Goal: Transaction & Acquisition: Purchase product/service

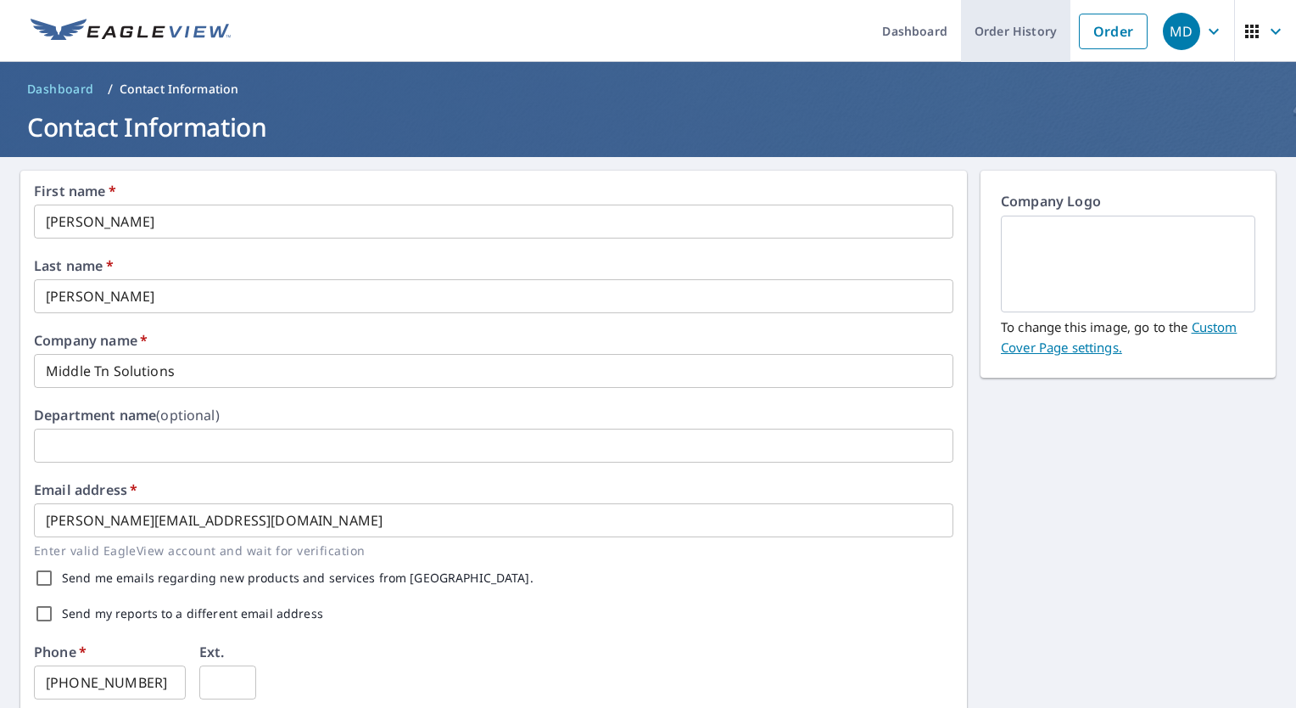
click at [1022, 18] on link "Order History" at bounding box center [1015, 31] width 109 height 62
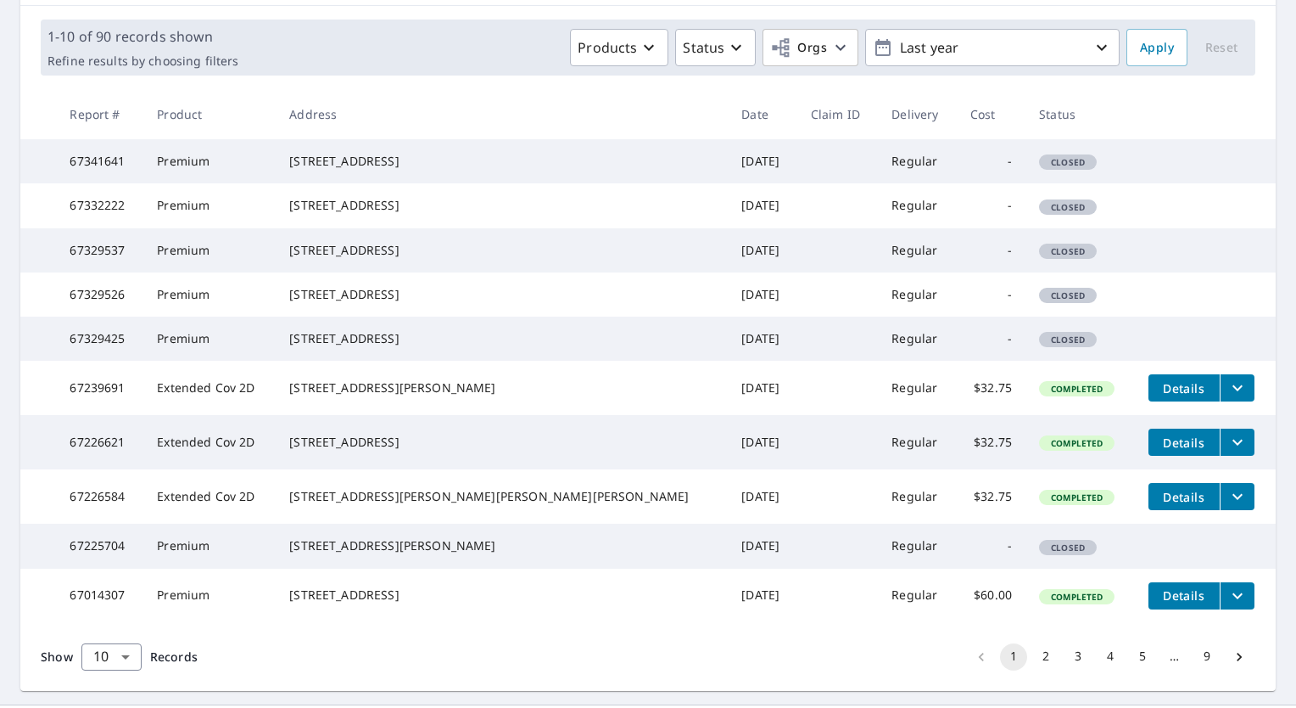
scroll to position [226, 0]
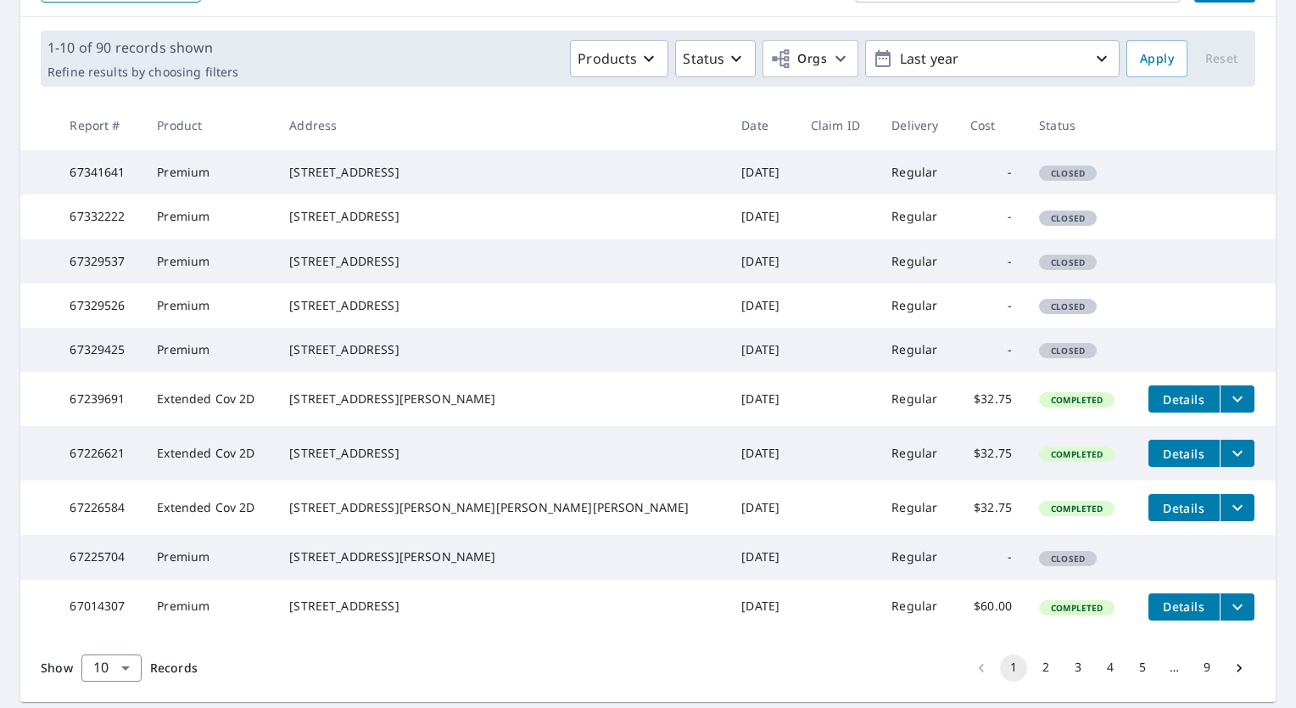
click at [1041, 179] on span "Closed" at bounding box center [1068, 173] width 54 height 12
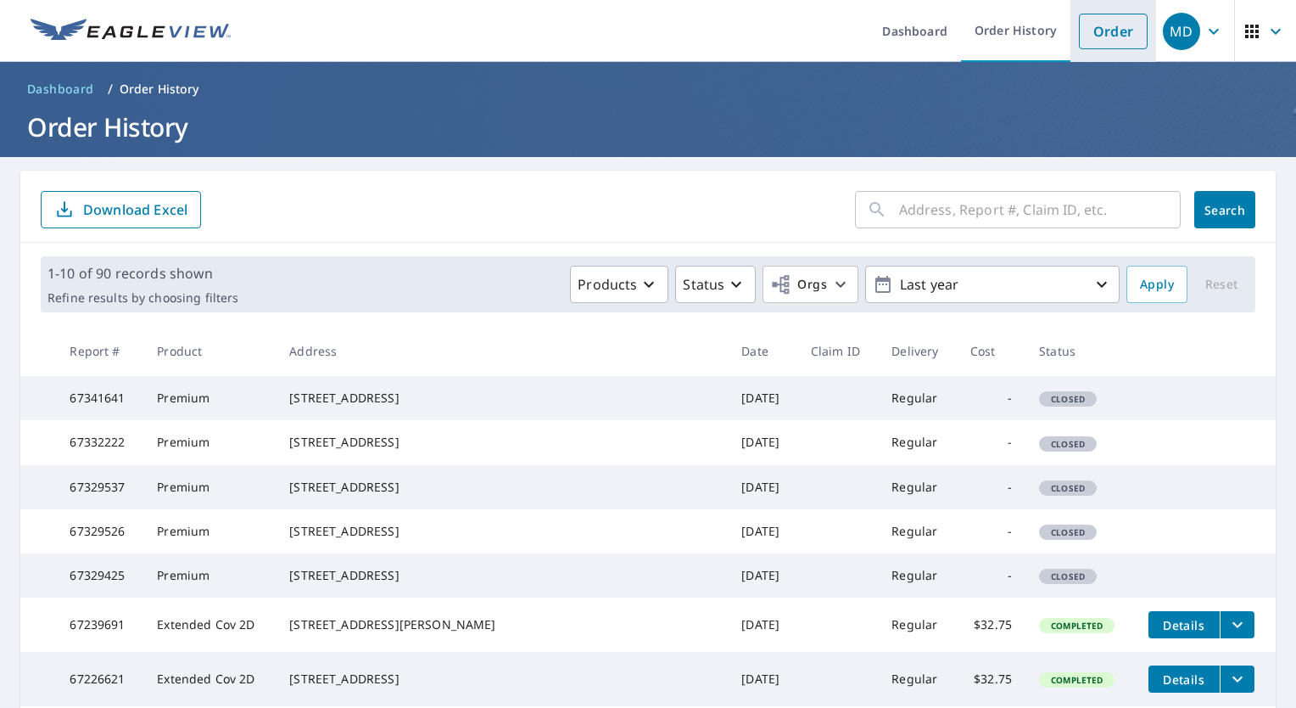
click at [1079, 48] on link "Order" at bounding box center [1113, 32] width 69 height 36
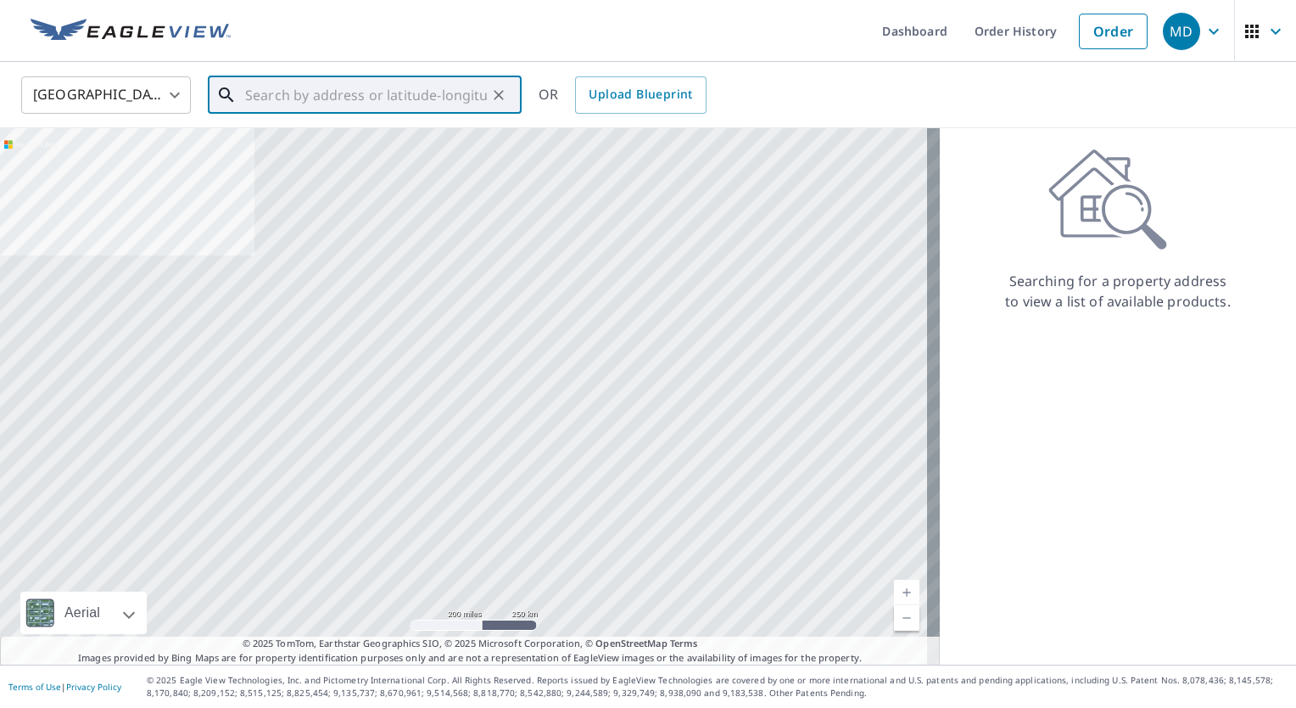
click at [406, 100] on input "text" at bounding box center [366, 95] width 242 height 48
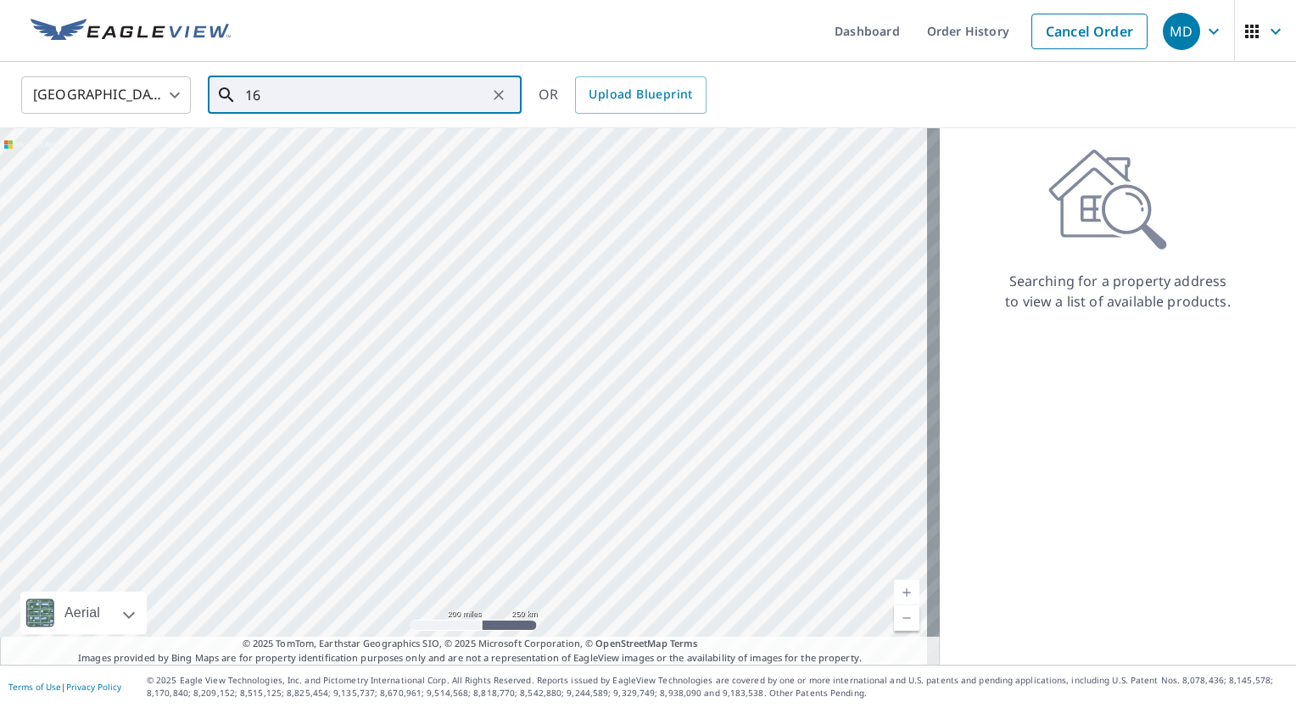
type input "1"
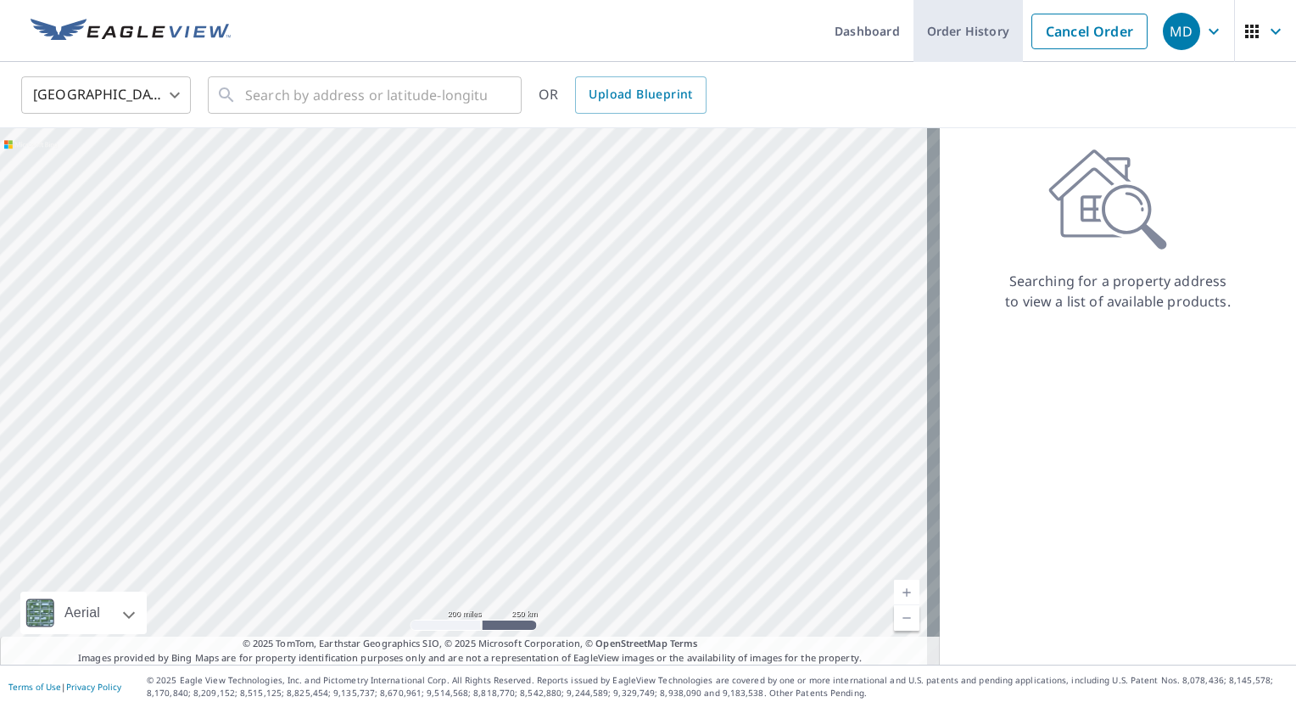
click at [967, 14] on link "Order History" at bounding box center [968, 31] width 109 height 62
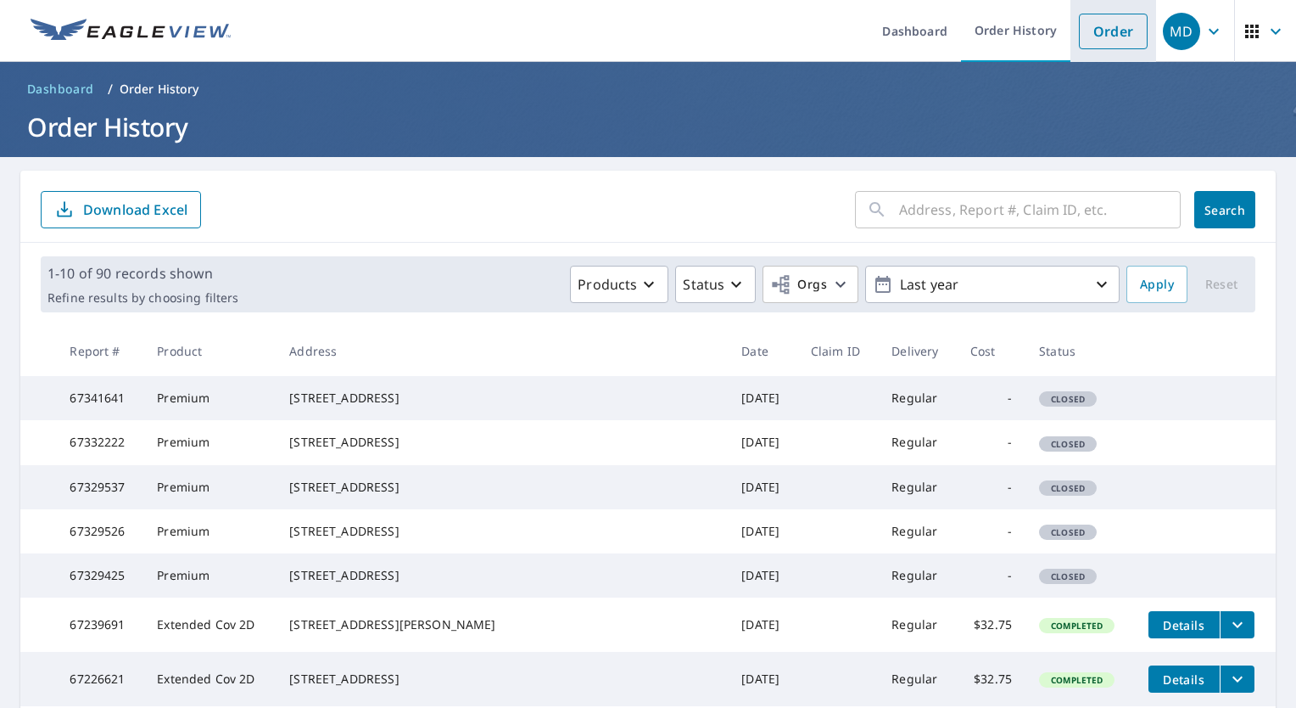
click at [1092, 35] on link "Order" at bounding box center [1113, 32] width 69 height 36
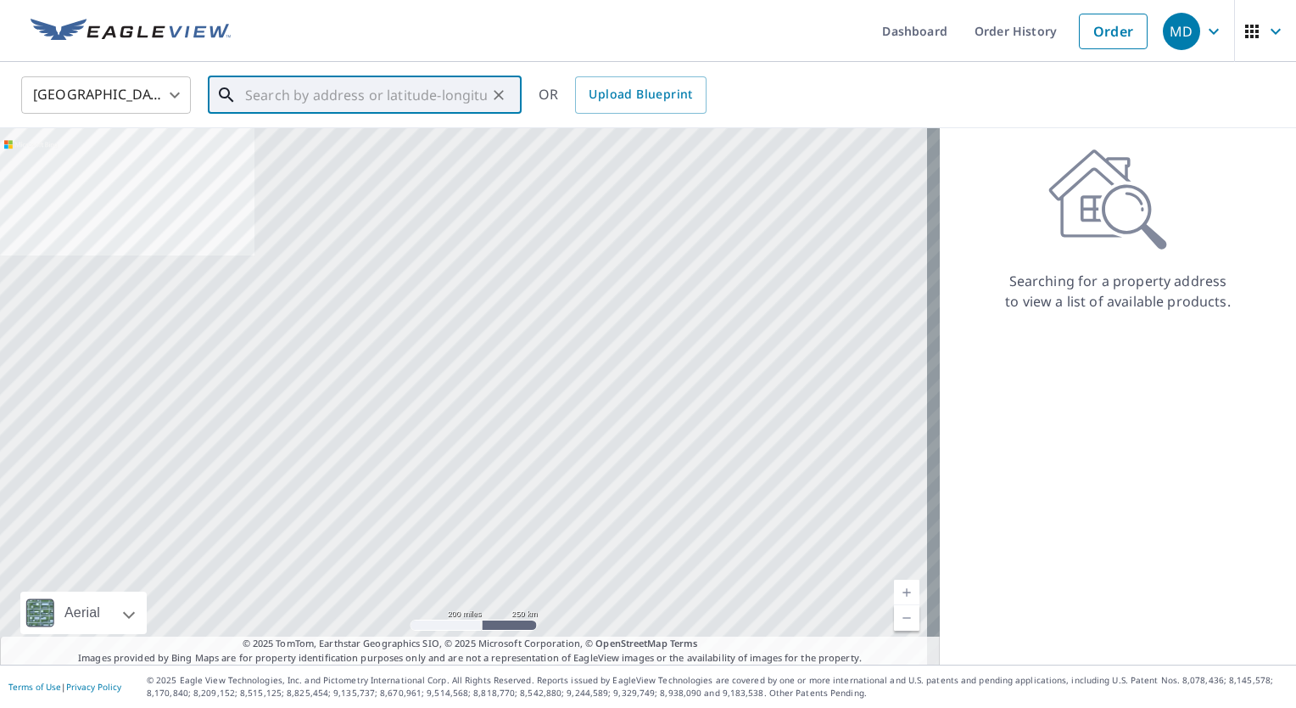
click at [471, 100] on input "text" at bounding box center [366, 95] width 242 height 48
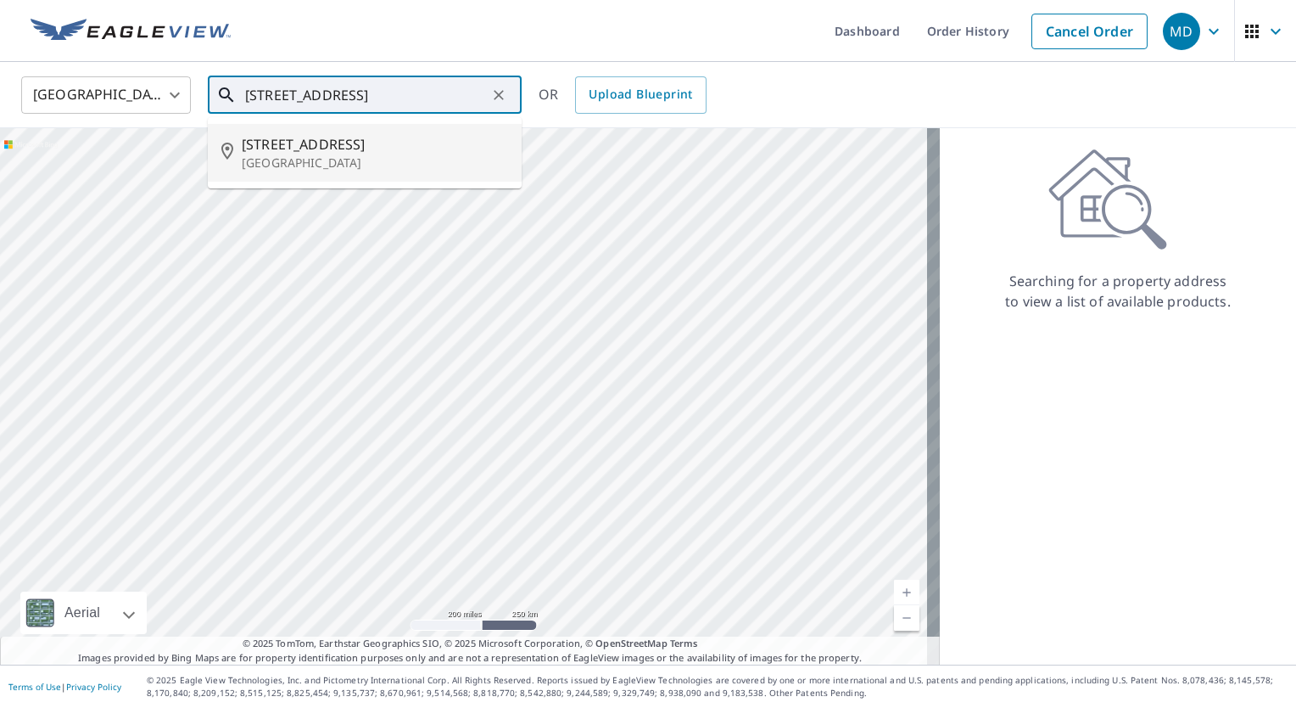
click at [335, 152] on span "[STREET_ADDRESS]" at bounding box center [375, 144] width 266 height 20
type input "[STREET_ADDRESS]"
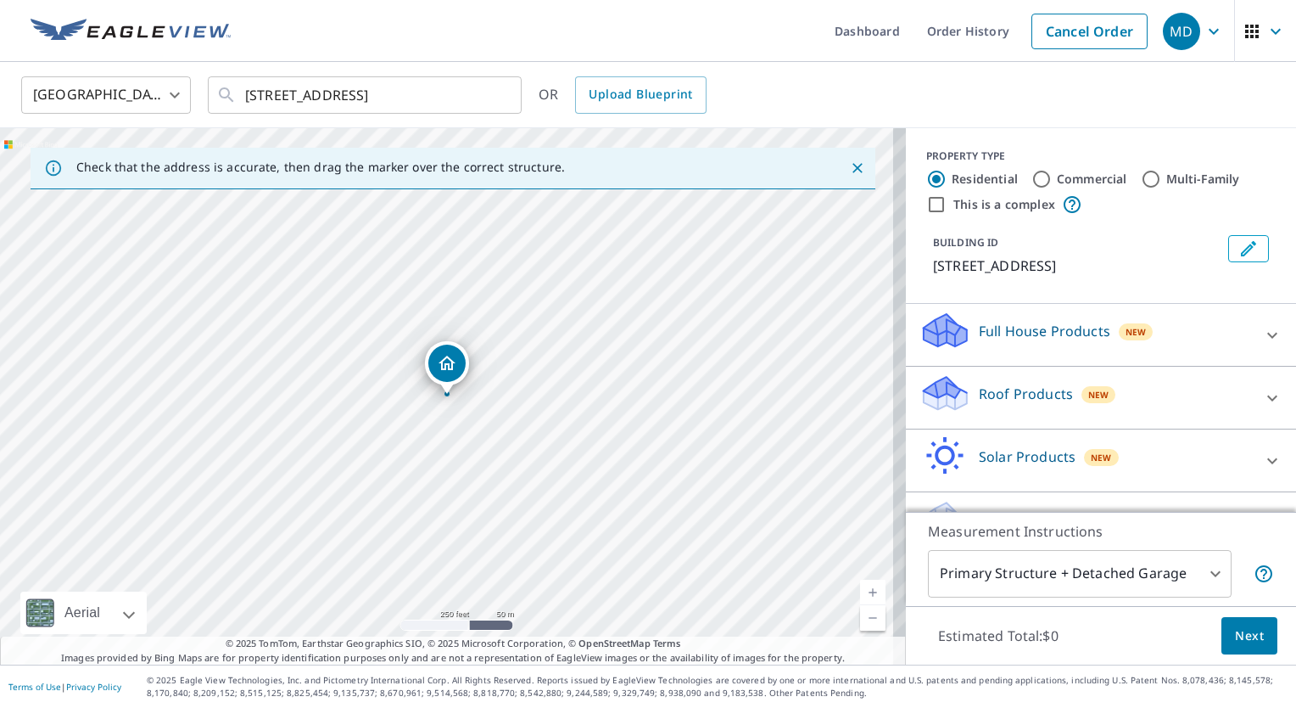
click at [866, 601] on link "Current Level 17, Zoom In" at bounding box center [872, 591] width 25 height 25
click at [860, 585] on link "Current Level 17, Zoom In" at bounding box center [872, 591] width 25 height 25
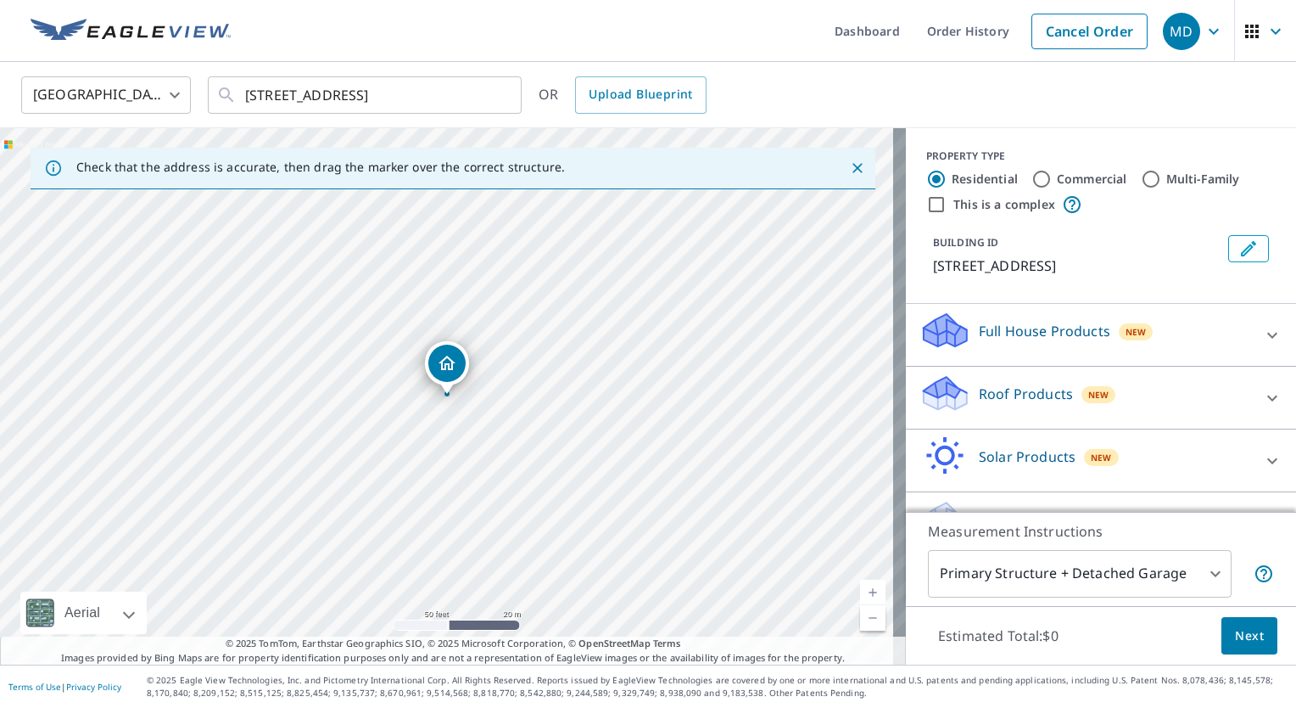
click at [937, 409] on icon at bounding box center [939, 399] width 31 height 19
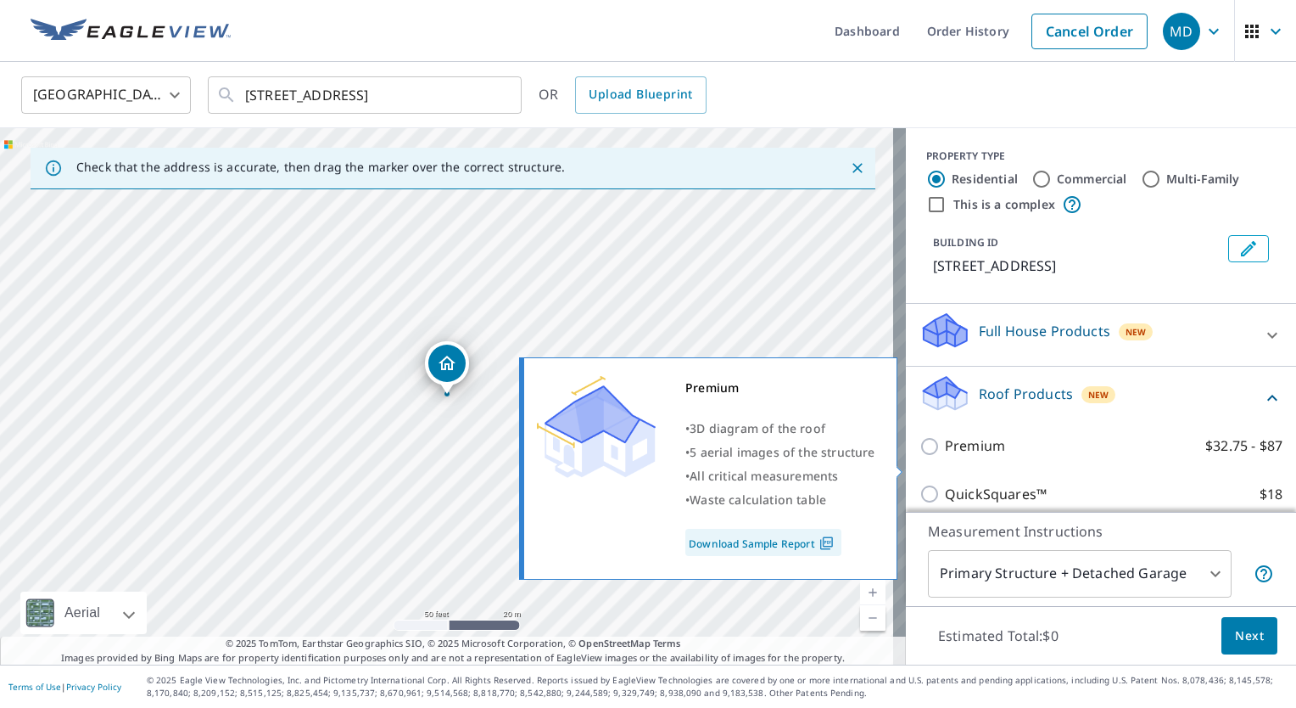
click at [920, 456] on input "Premium $32.75 - $87" at bounding box center [932, 446] width 25 height 20
checkbox input "true"
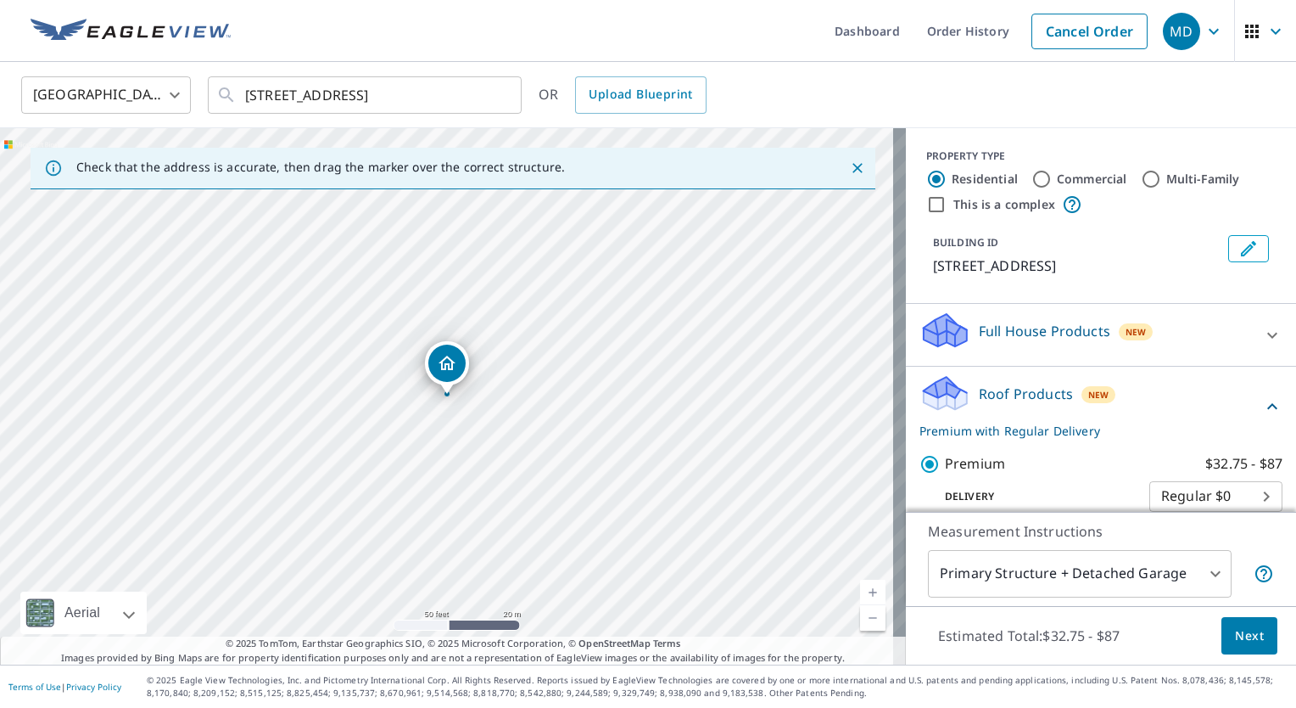
click at [1241, 629] on span "Next" at bounding box center [1249, 635] width 29 height 21
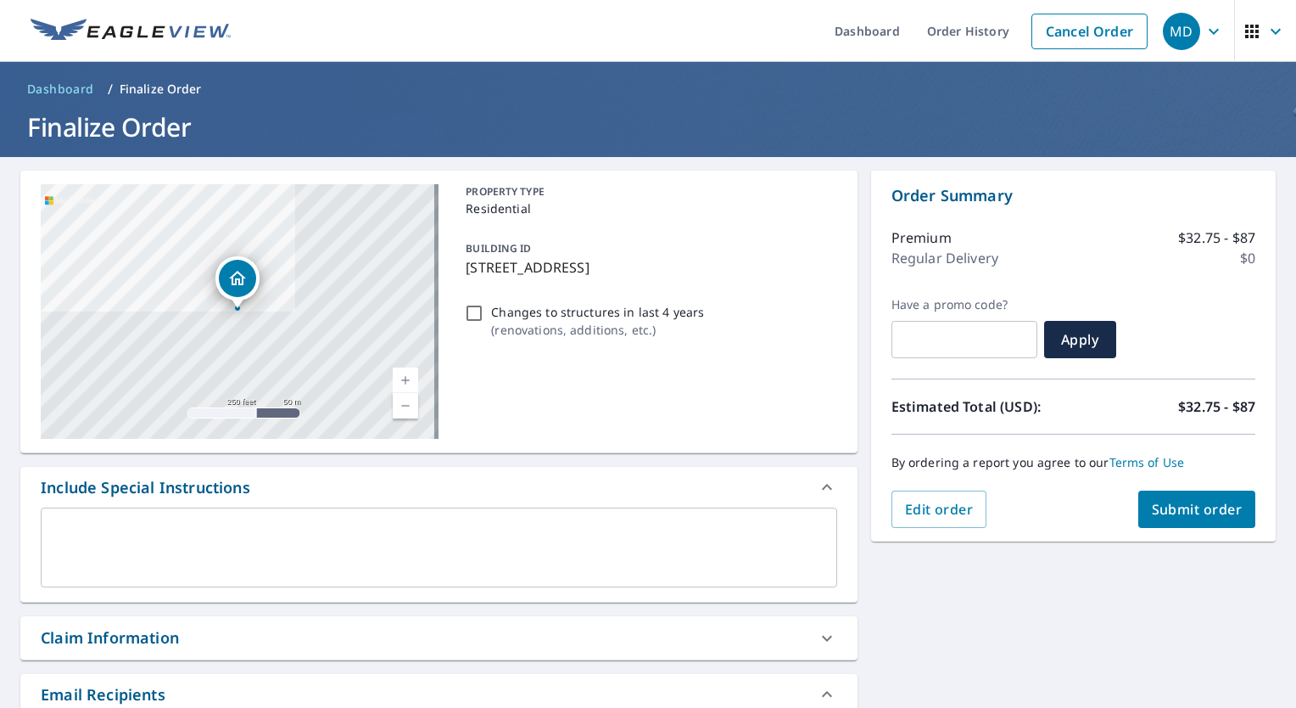
click at [1194, 506] on span "Submit order" at bounding box center [1197, 509] width 91 height 19
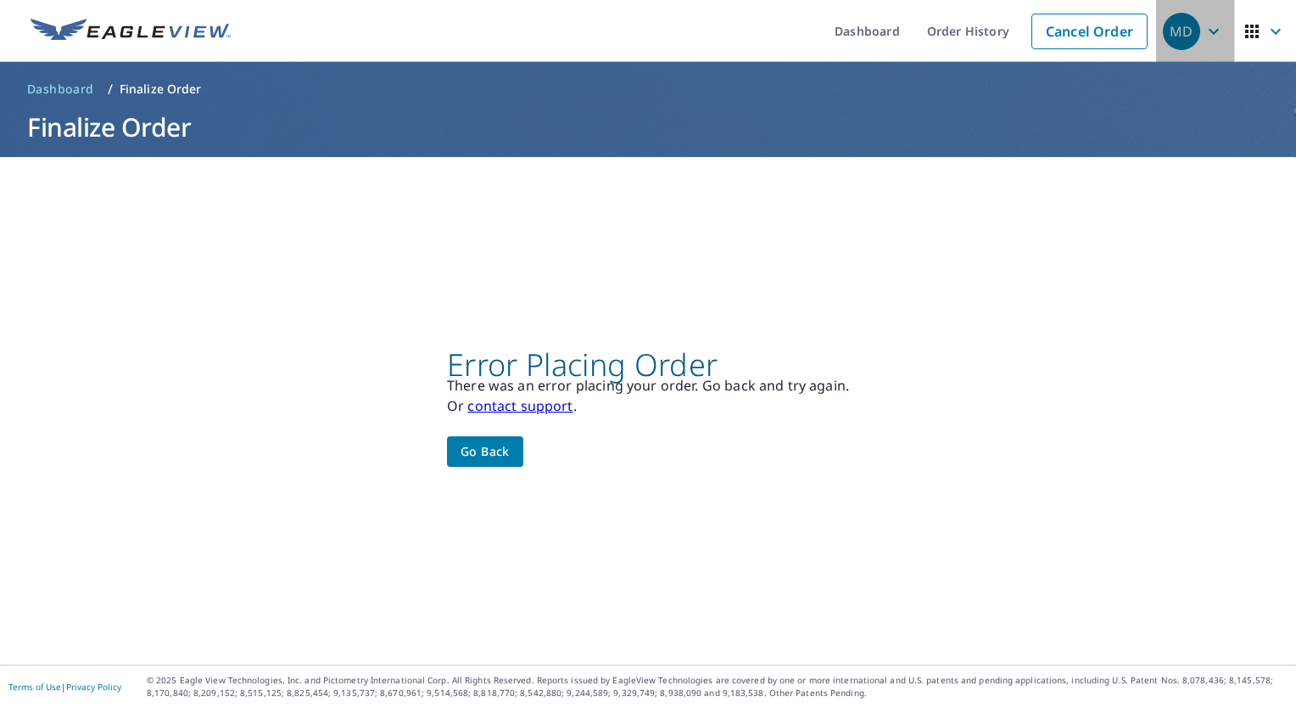
click at [1204, 35] on icon "button" at bounding box center [1214, 31] width 20 height 20
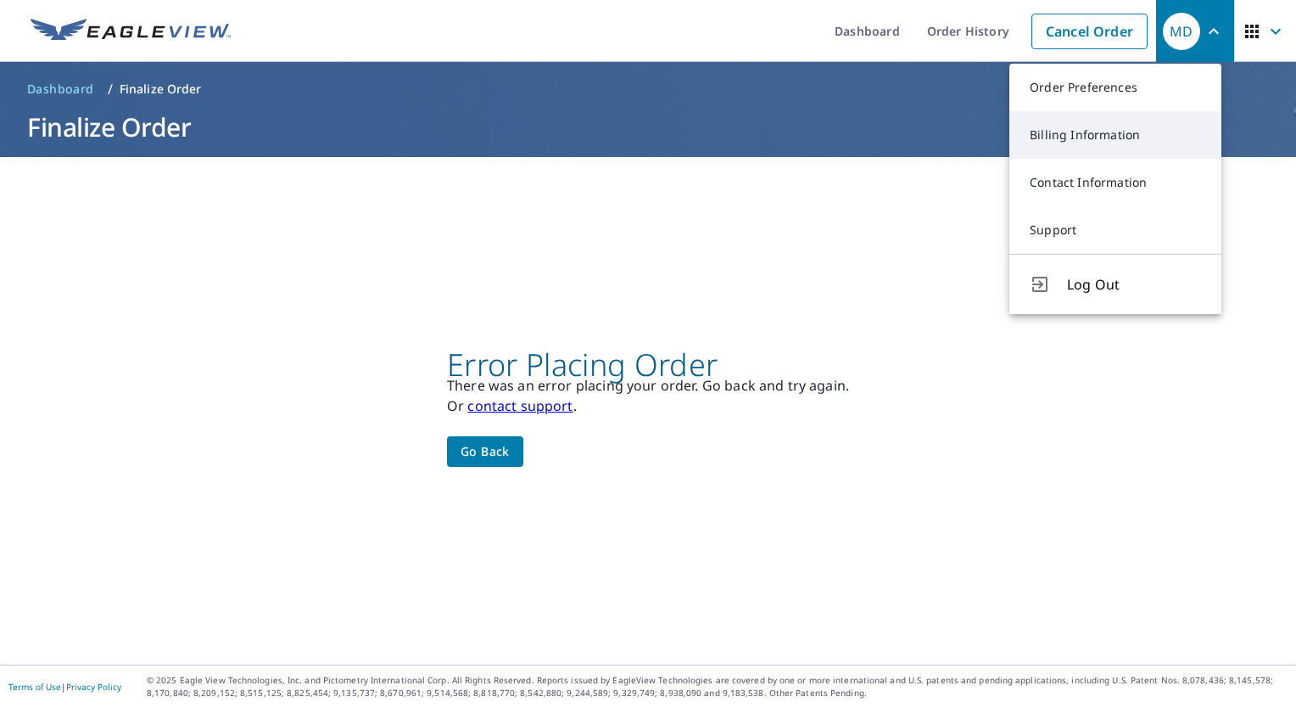
click at [1089, 128] on link "Billing Information" at bounding box center [1116, 135] width 212 height 48
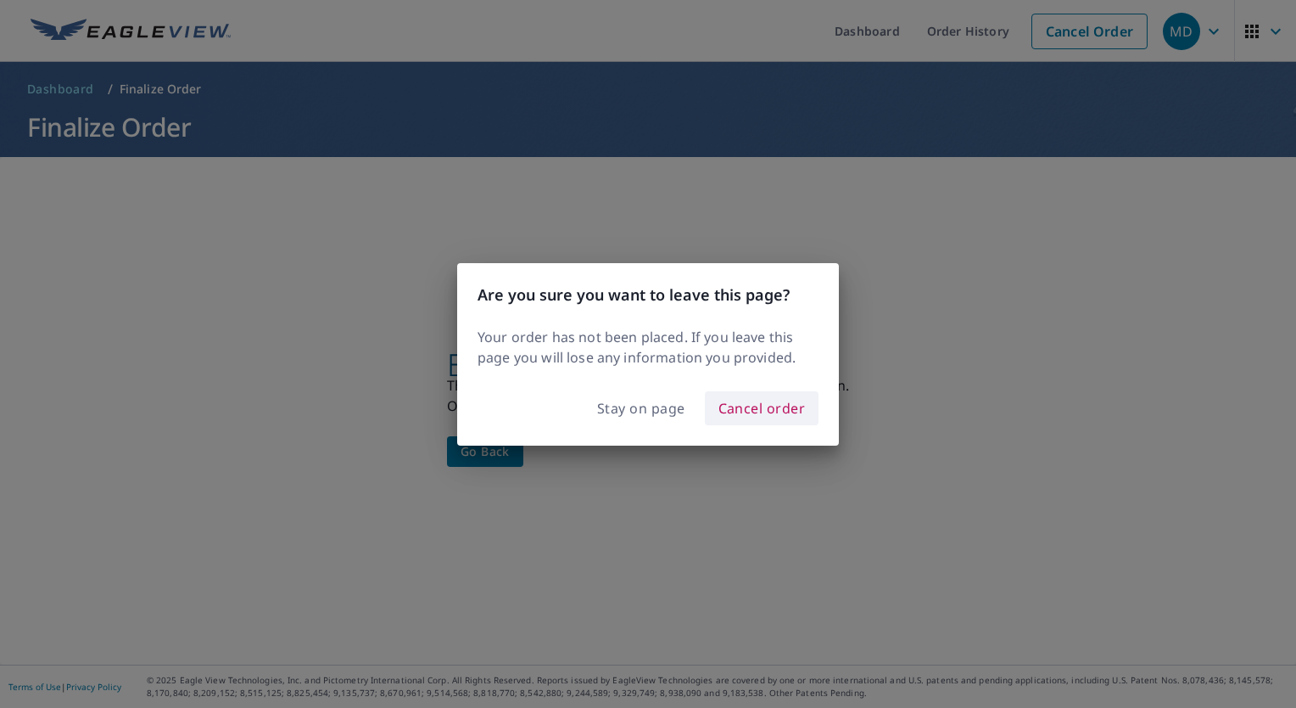
click at [766, 406] on span "Cancel order" at bounding box center [762, 408] width 87 height 24
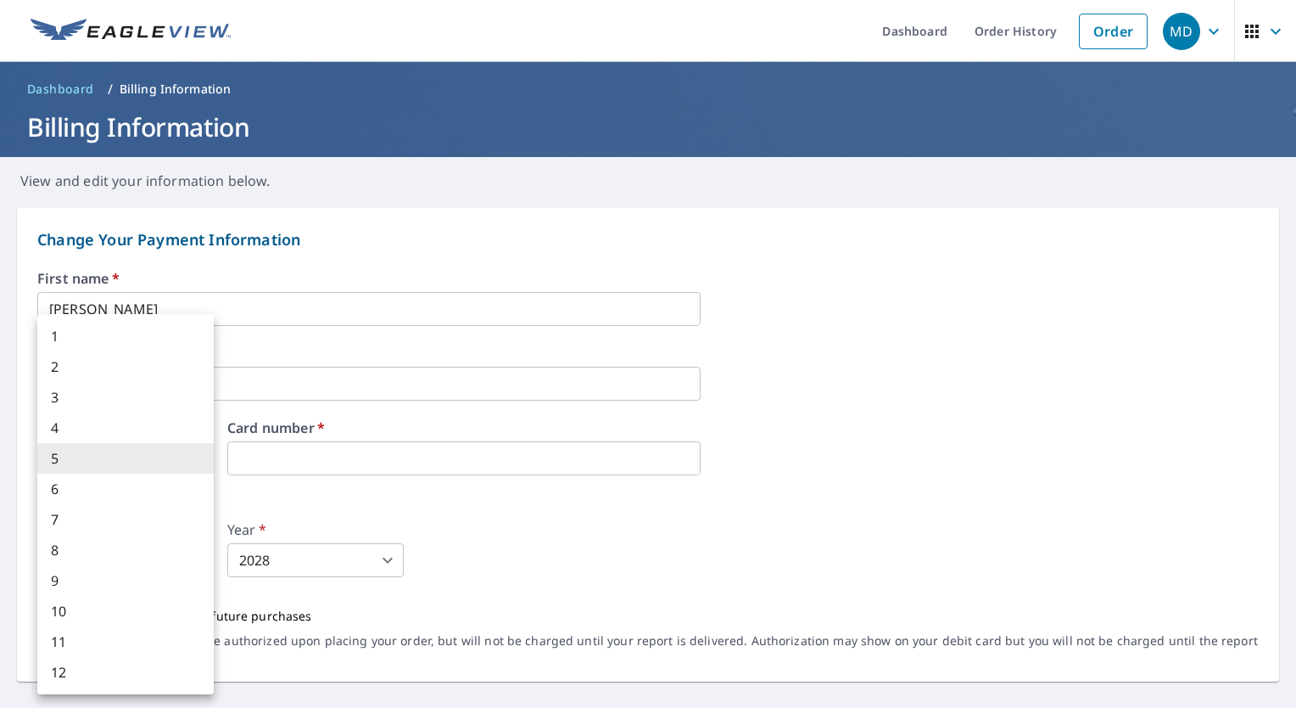
click at [108, 569] on body "MD MD Dashboard Order History Order MD Dashboard / Billing Information Billing …" at bounding box center [648, 354] width 1296 height 708
click at [99, 575] on li "9" at bounding box center [125, 580] width 176 height 31
type input "9"
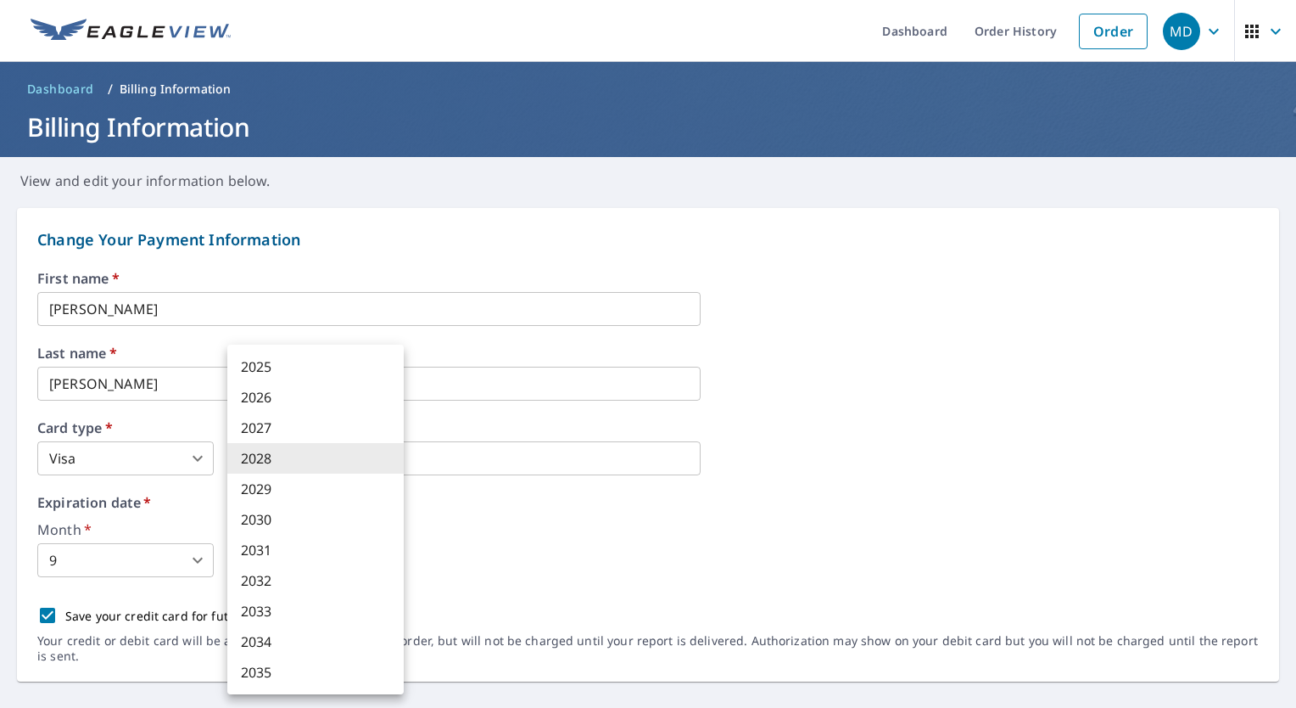
click at [282, 563] on body "MD MD Dashboard Order History Order MD Dashboard / Billing Information Billing …" at bounding box center [648, 354] width 1296 height 708
click at [266, 495] on li "2029" at bounding box center [315, 488] width 176 height 31
type input "2029"
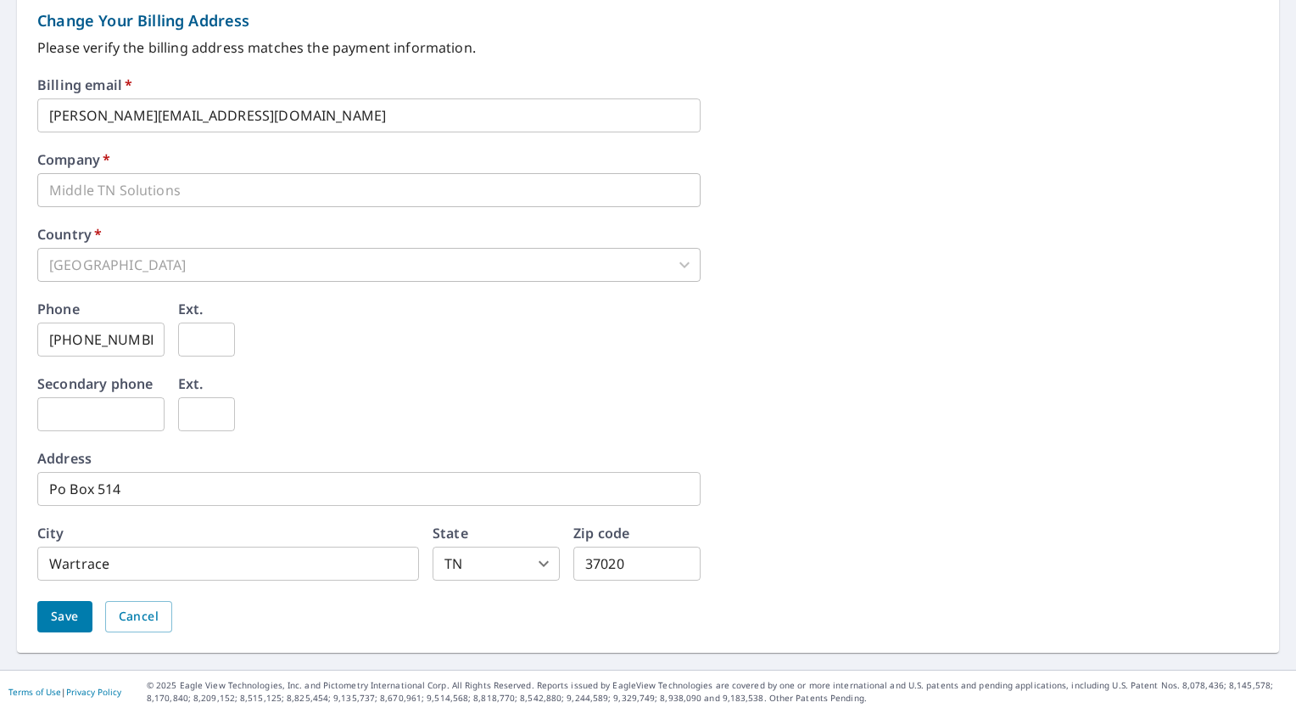
scroll to position [730, 0]
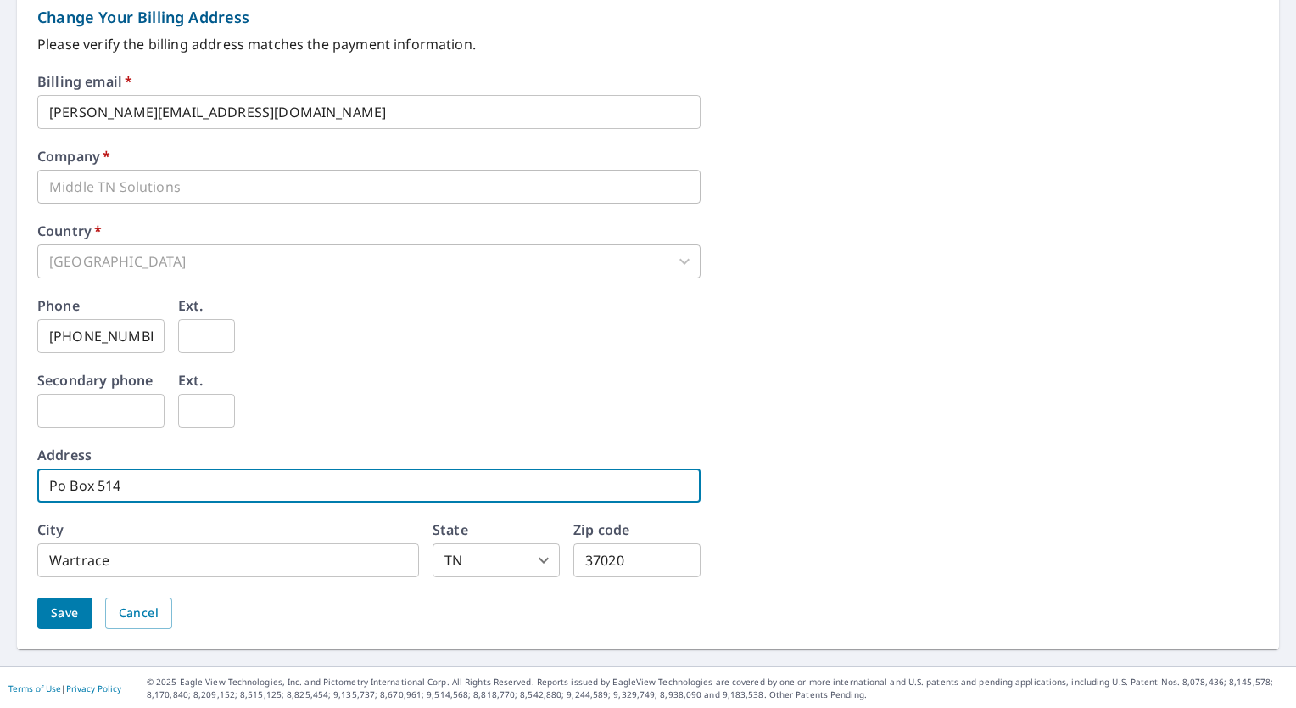
click at [146, 486] on input "Po Box 514" at bounding box center [368, 485] width 663 height 34
type input "P"
type input "[STREET_ADDRESS][PERSON_NAME]"
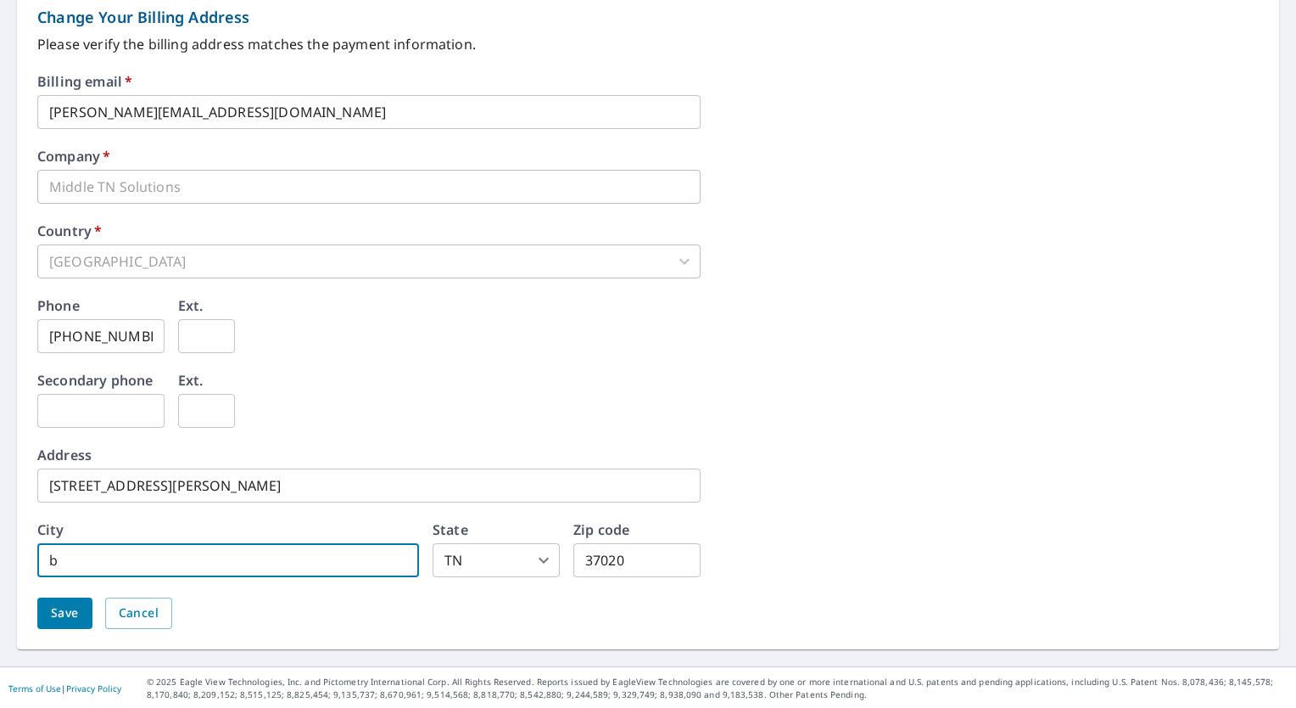
type input "BELL BUCKLE"
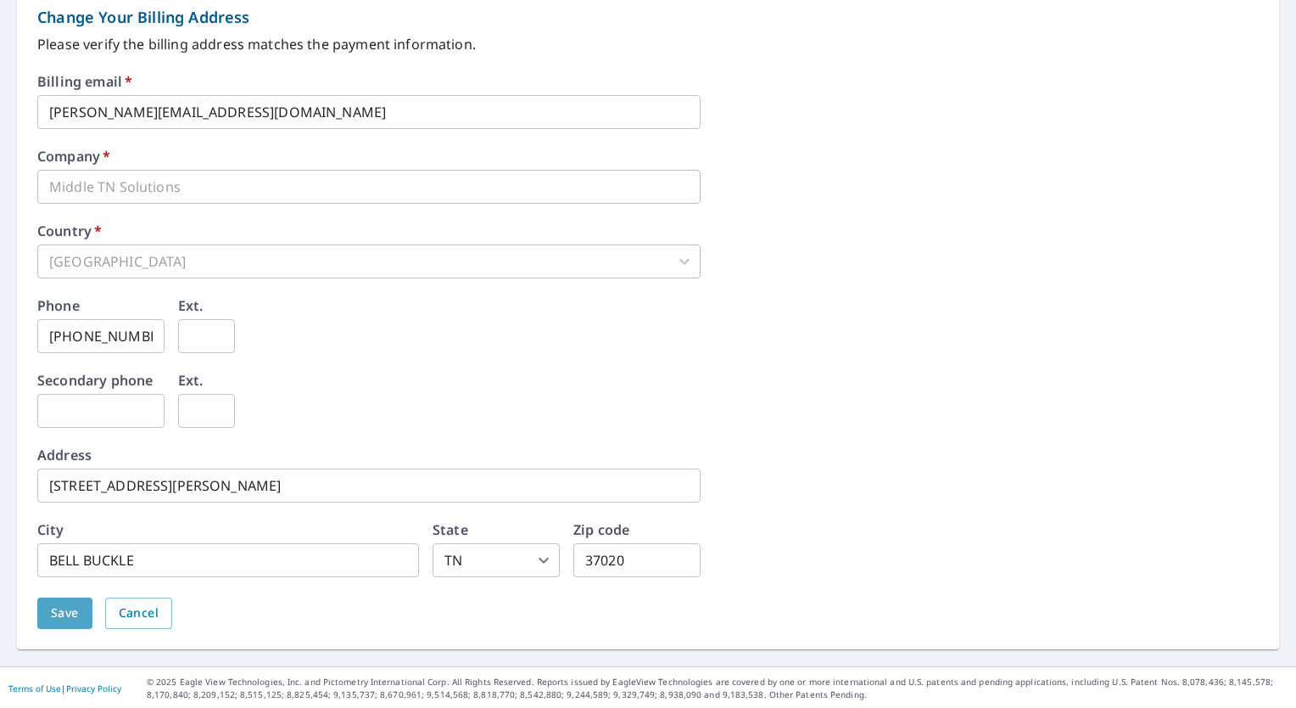
click at [64, 619] on span "Save" at bounding box center [65, 612] width 28 height 21
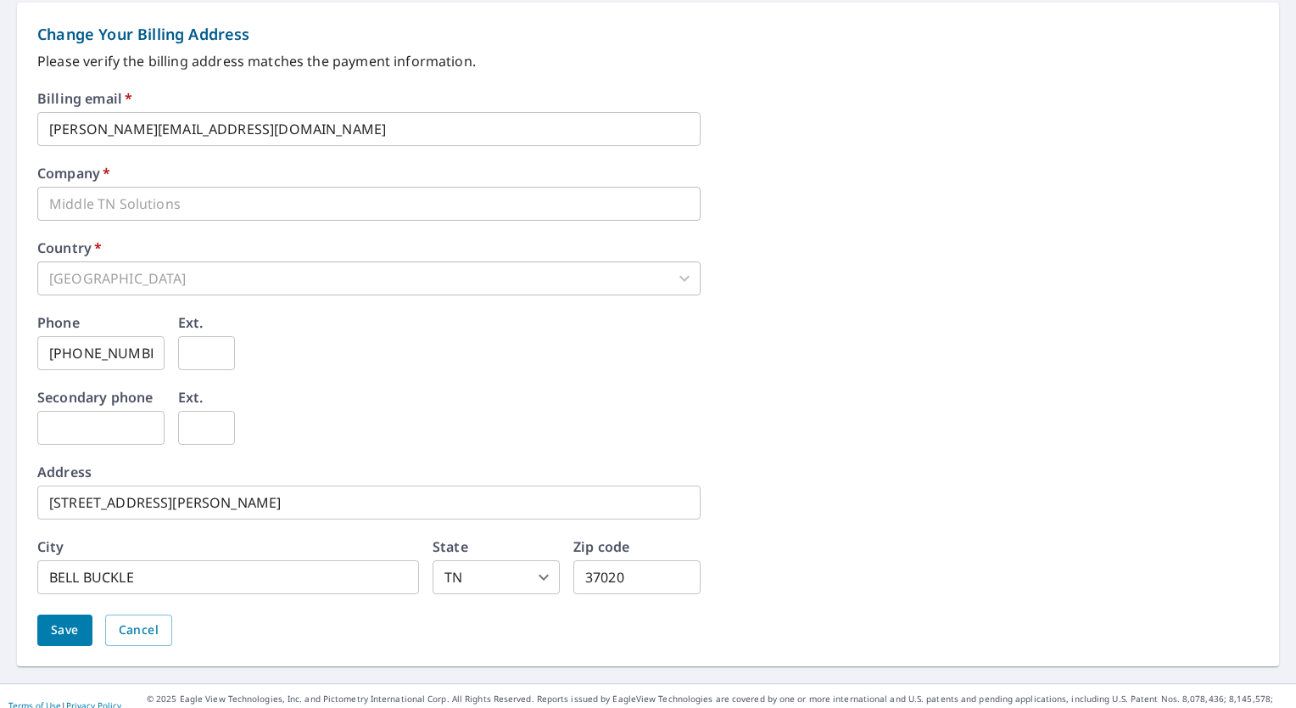
scroll to position [752, 0]
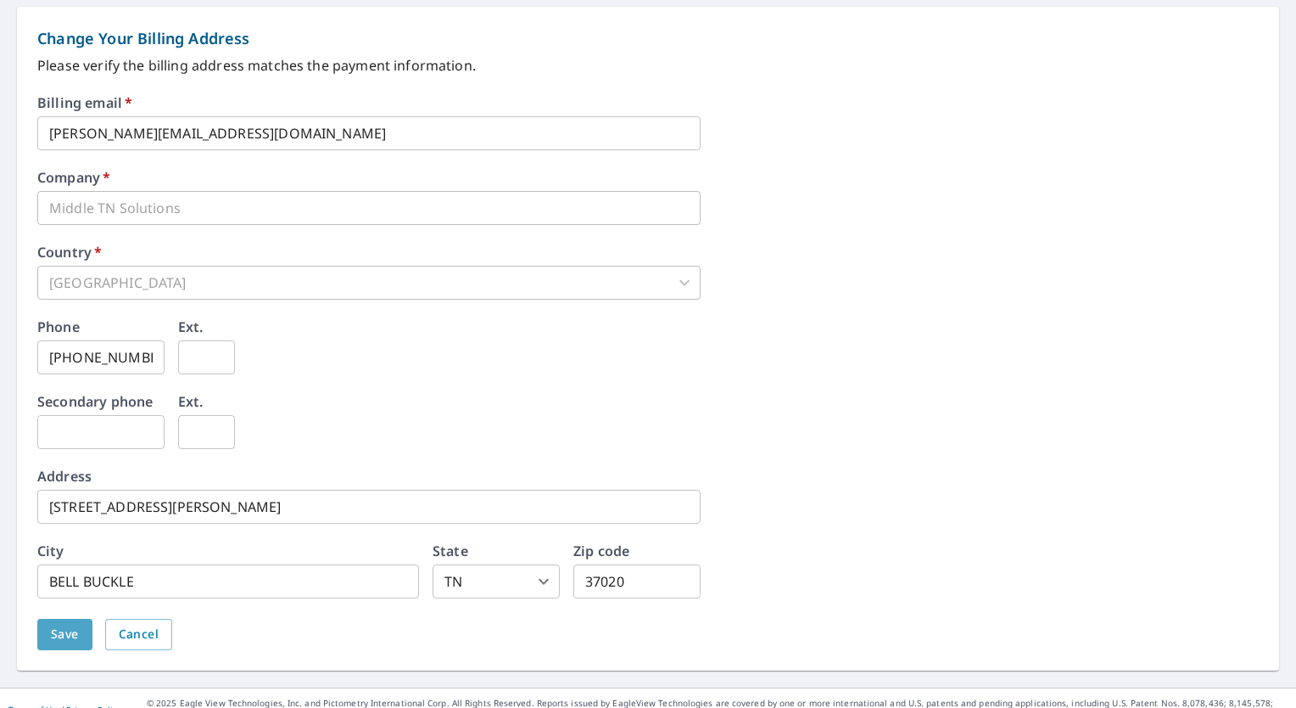
click at [62, 627] on span "Save" at bounding box center [65, 634] width 28 height 21
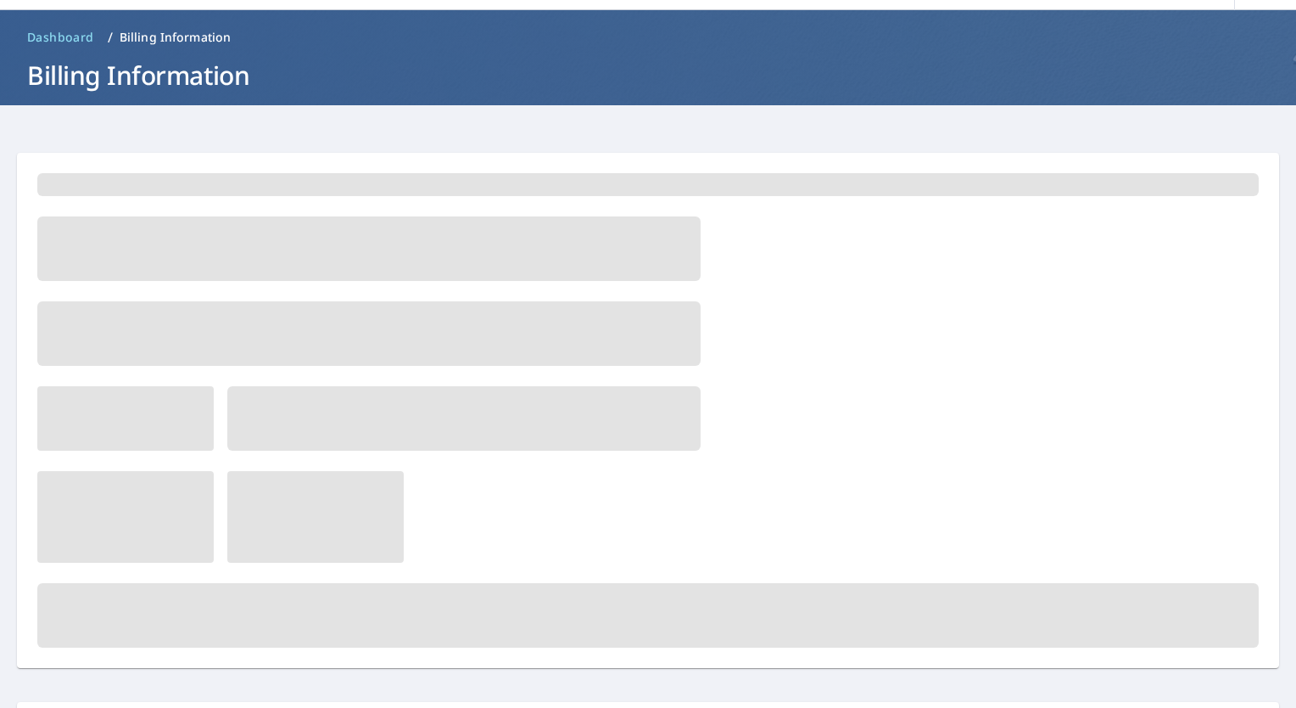
scroll to position [0, 0]
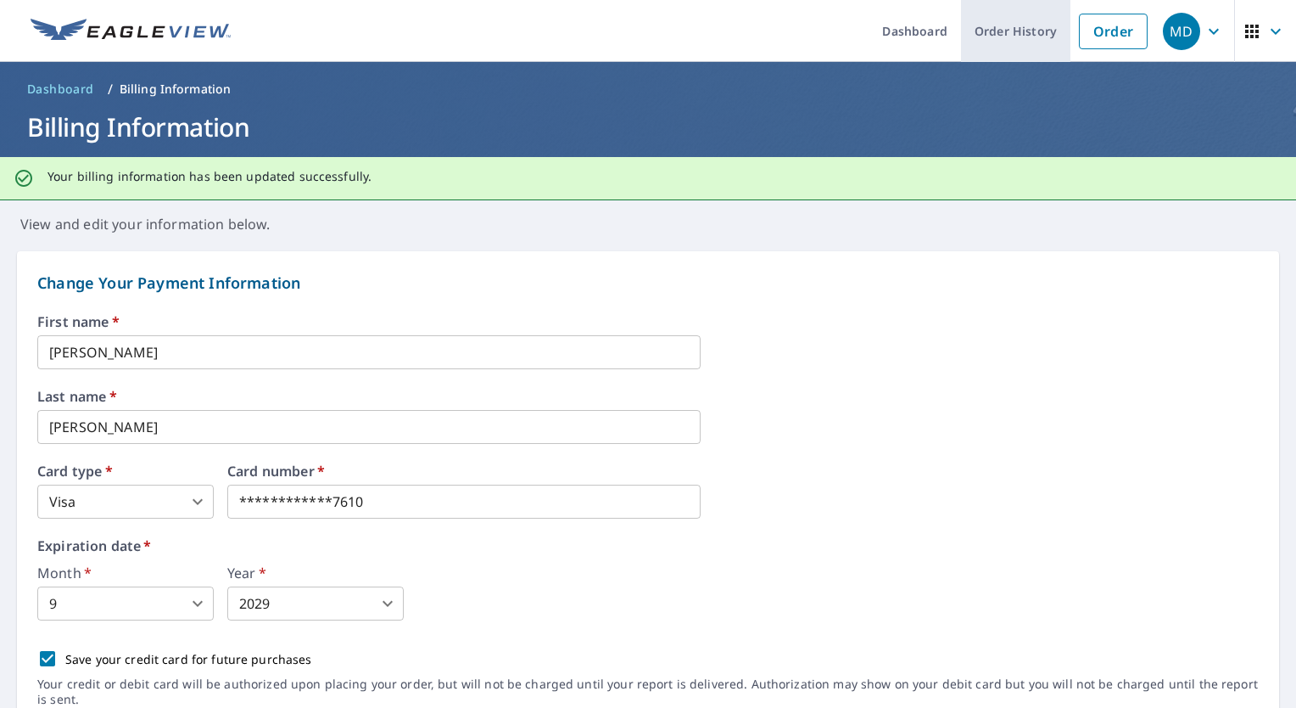
click at [1037, 42] on link "Order History" at bounding box center [1015, 31] width 109 height 62
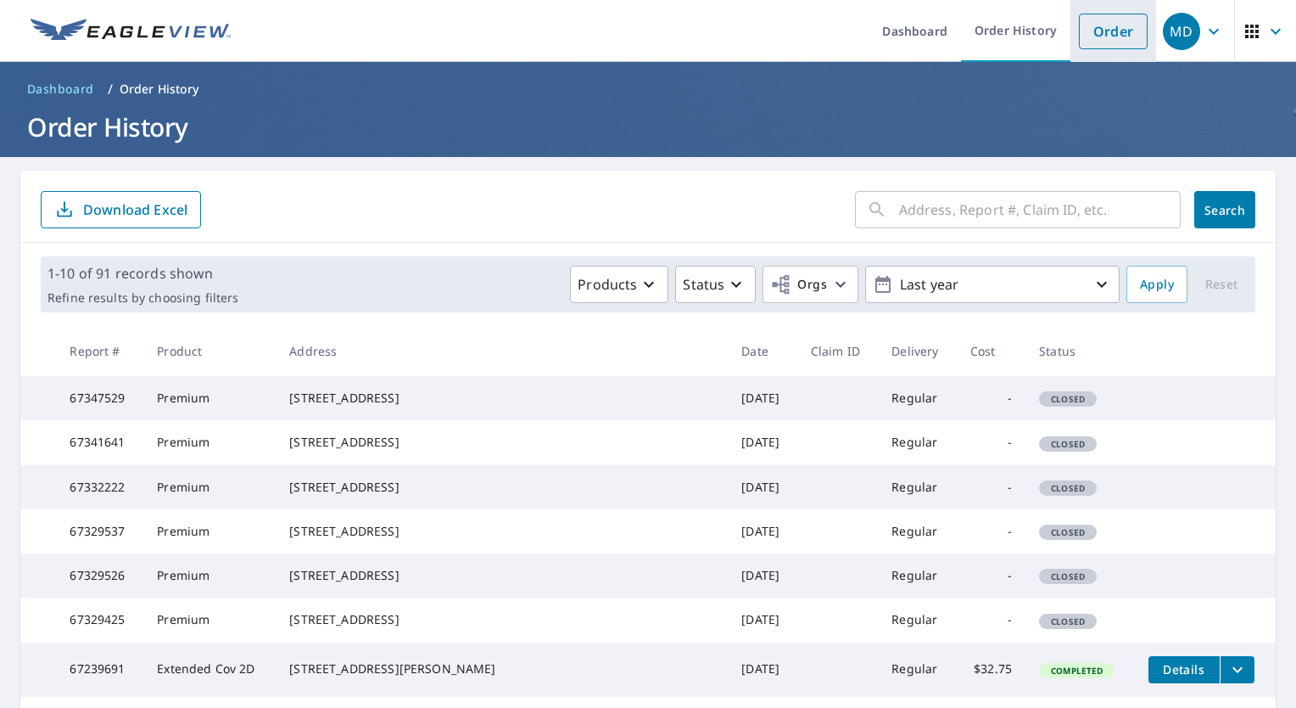
click at [1099, 31] on link "Order" at bounding box center [1113, 32] width 69 height 36
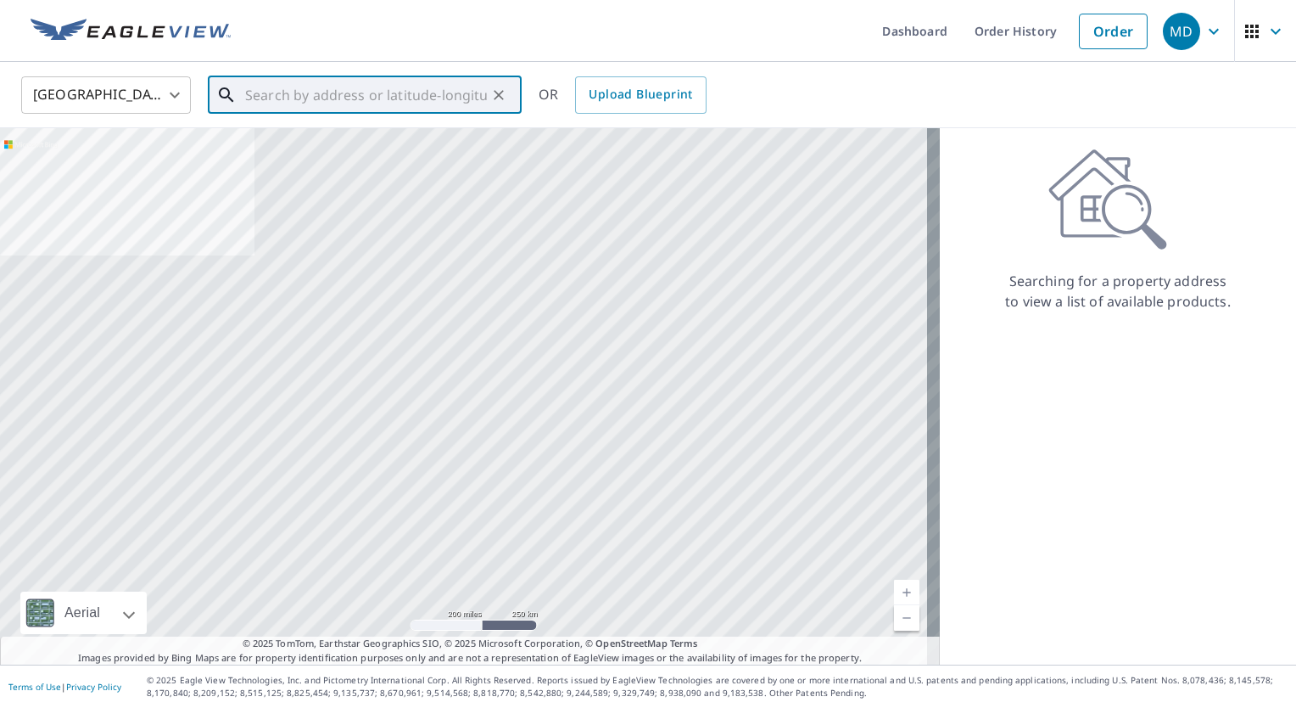
click at [463, 89] on input "text" at bounding box center [366, 95] width 242 height 48
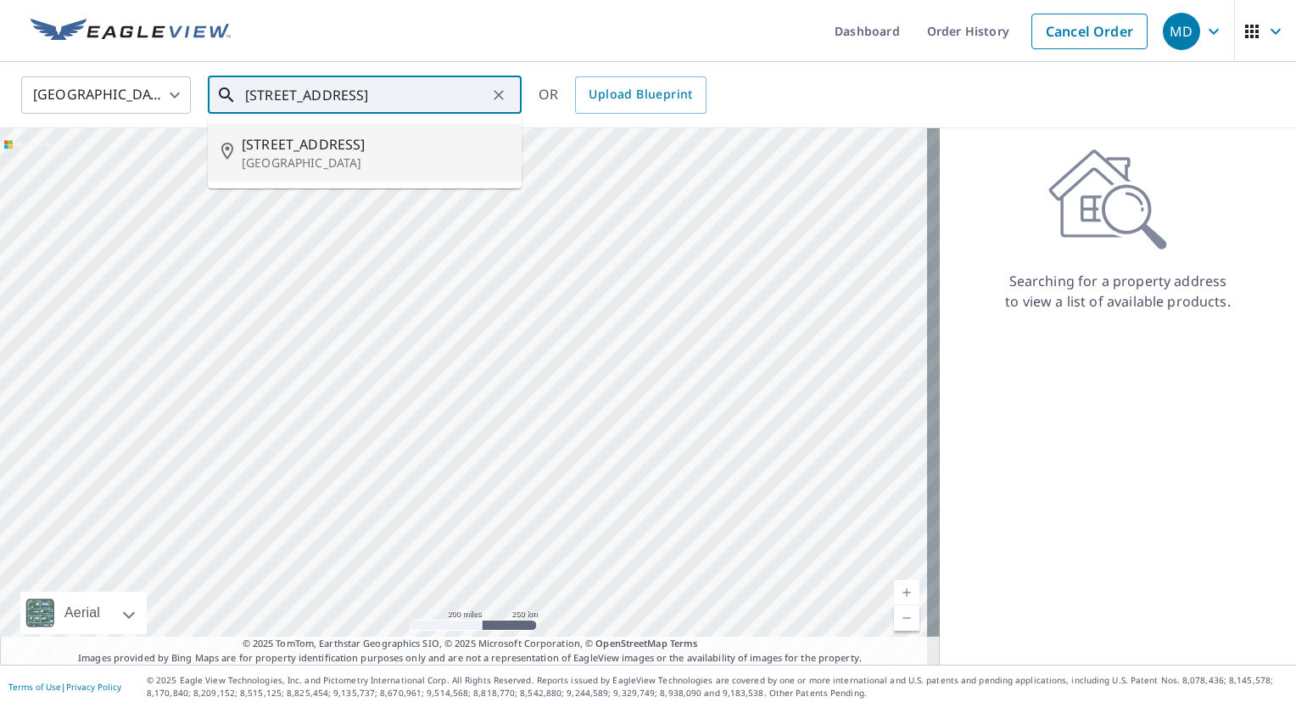
click at [294, 154] on p "[GEOGRAPHIC_DATA]" at bounding box center [375, 162] width 266 height 17
type input "[STREET_ADDRESS]"
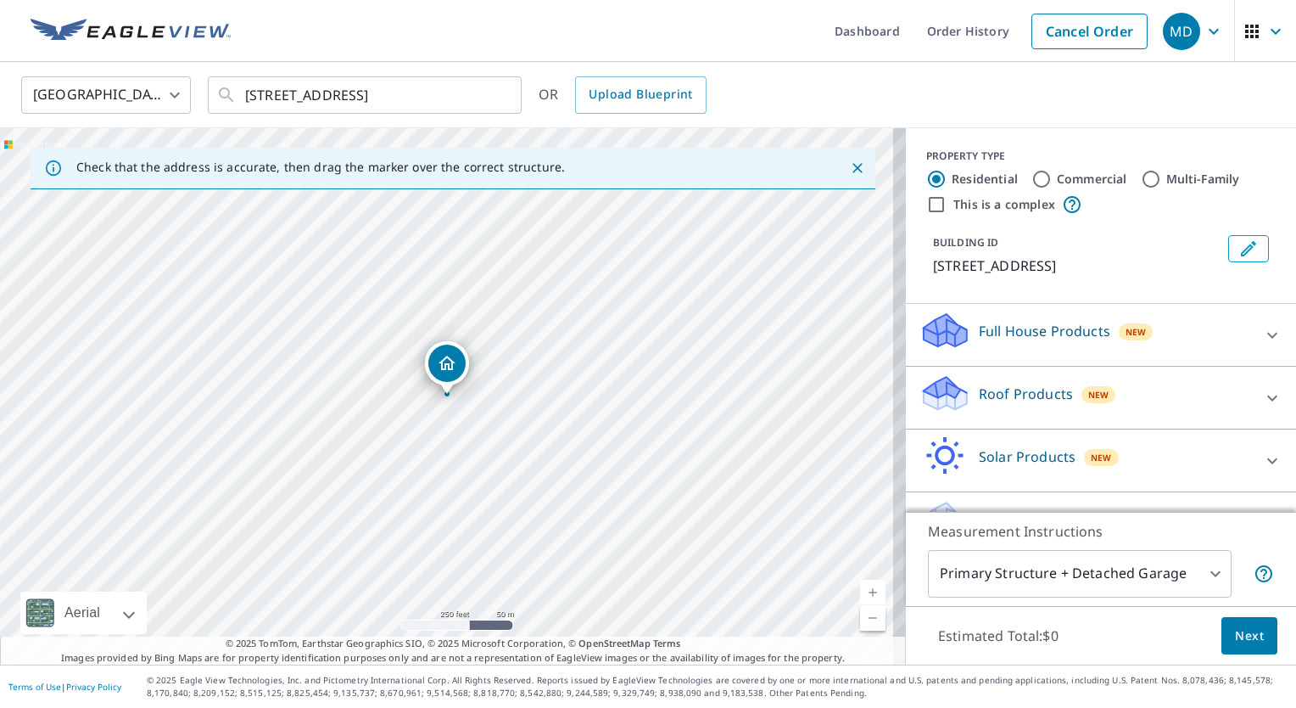
click at [863, 585] on link "Current Level 17, Zoom In" at bounding box center [872, 591] width 25 height 25
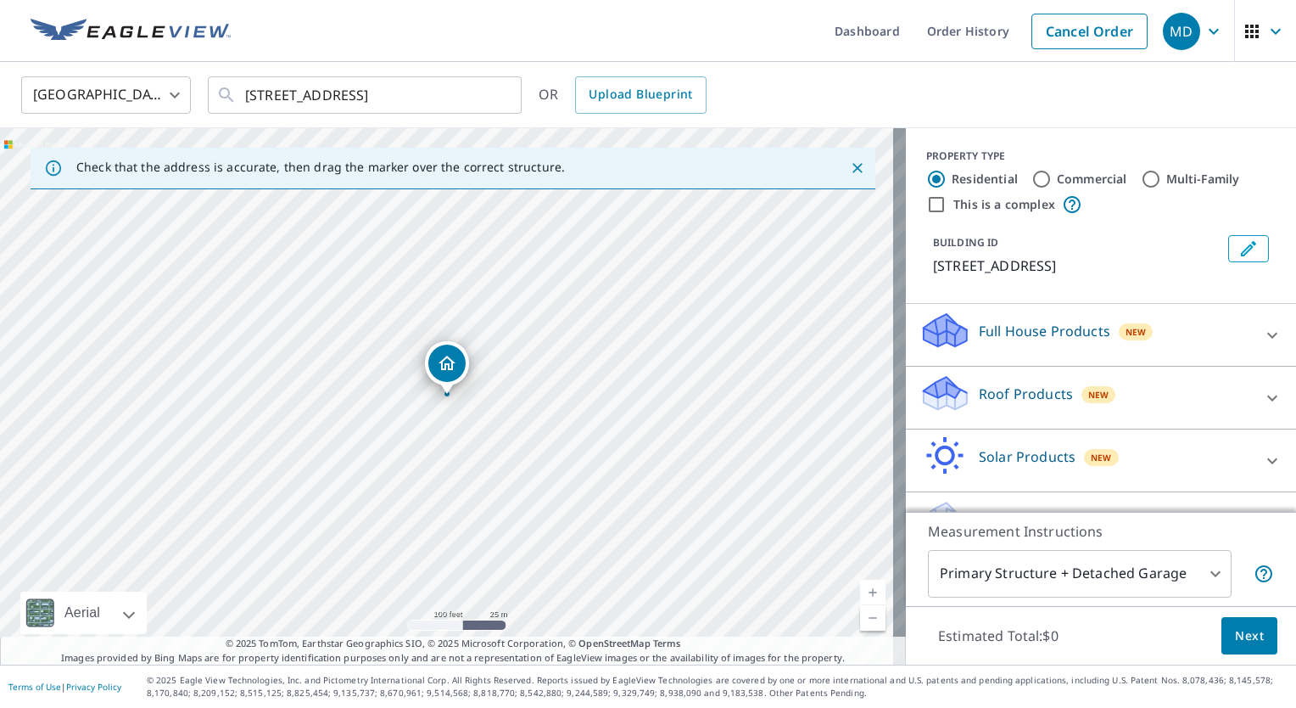
click at [863, 585] on link "Current Level 18, Zoom In" at bounding box center [872, 591] width 25 height 25
click at [998, 422] on div "Roof Products New" at bounding box center [1086, 397] width 333 height 48
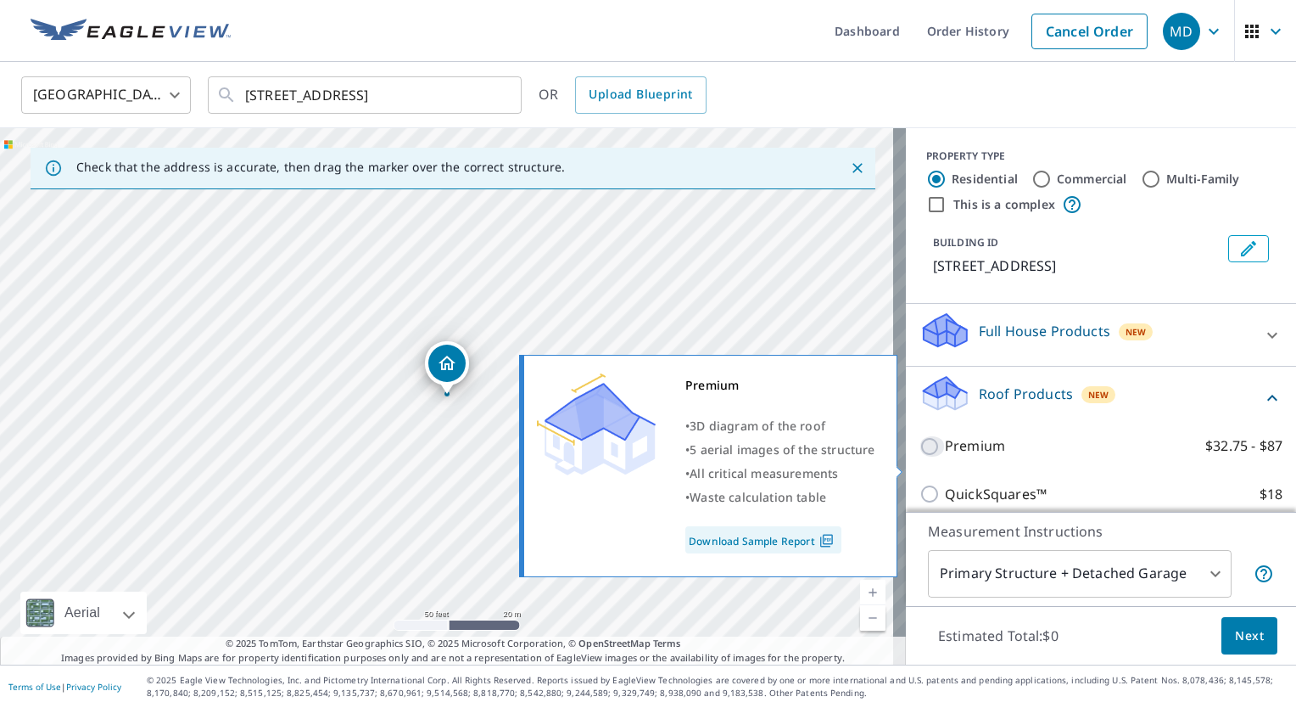
click at [920, 456] on input "Premium $32.75 - $87" at bounding box center [932, 446] width 25 height 20
checkbox input "true"
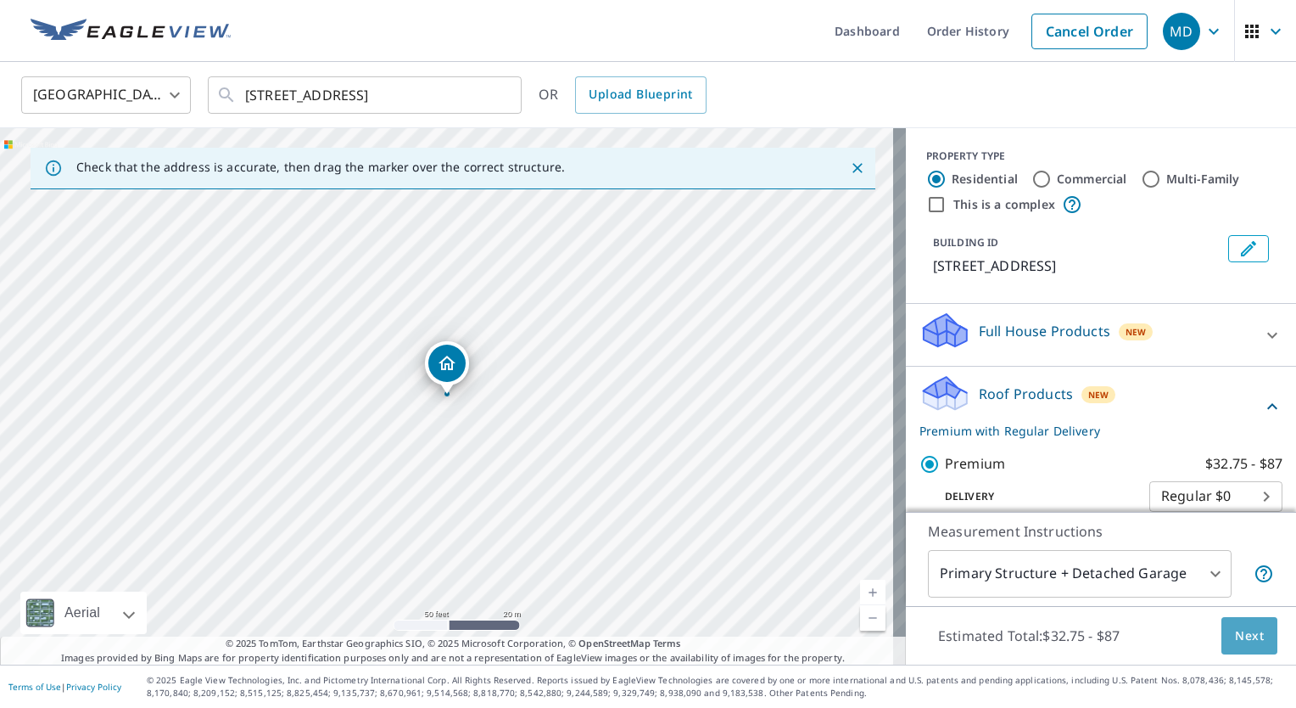
click at [1235, 646] on button "Next" at bounding box center [1250, 636] width 56 height 38
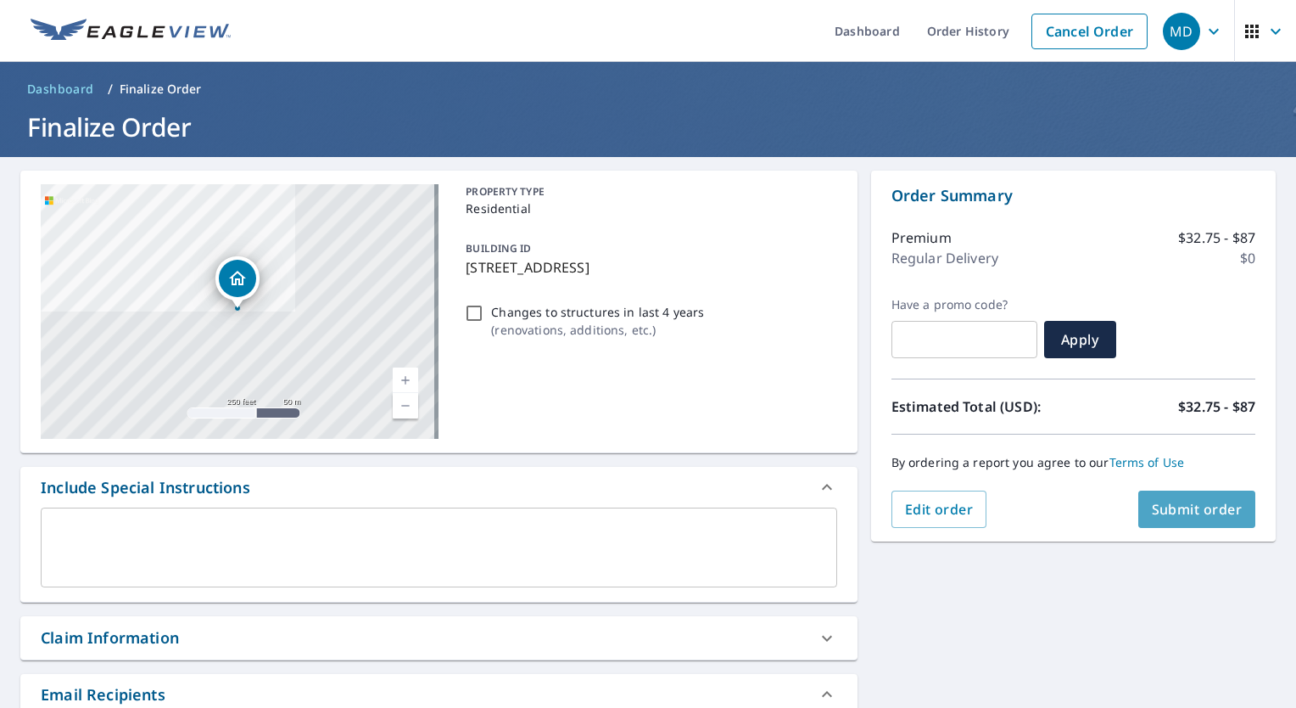
click at [1193, 494] on button "Submit order" at bounding box center [1197, 508] width 118 height 37
